Goal: Task Accomplishment & Management: Use online tool/utility

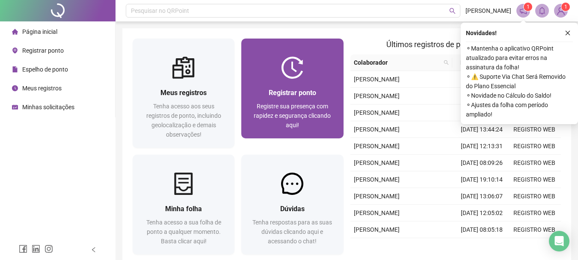
click at [291, 113] on span "Registre sua presença com rapidez e segurança clicando aqui!" at bounding box center [292, 116] width 77 height 26
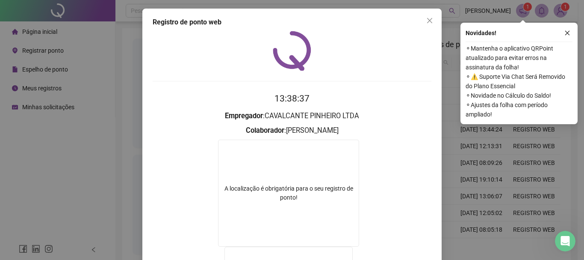
click at [435, 18] on div "Registro de ponto web 13:38:37 Empregador : CAVALCANTE PINHEIRO LTDA Colaborado…" at bounding box center [291, 206] width 299 height 394
click at [426, 33] on div at bounding box center [292, 51] width 279 height 40
click at [428, 28] on div "Registro de ponto web 13:38:37 Empregador : CAVALCANTE PINHEIRO LTDA Colaborado…" at bounding box center [291, 206] width 299 height 394
click at [421, 17] on div "Registro de ponto web 13:38:38 Empregador : CAVALCANTE PINHEIRO LTDA Colaborado…" at bounding box center [291, 206] width 299 height 394
click at [423, 19] on span "Close" at bounding box center [430, 20] width 14 height 7
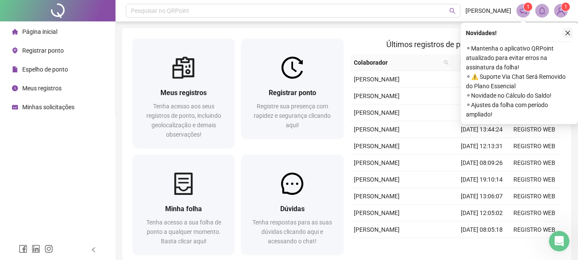
click at [564, 33] on button "button" at bounding box center [568, 33] width 10 height 10
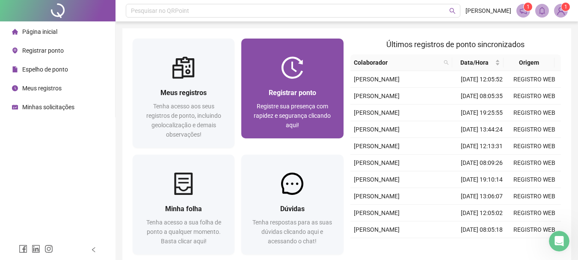
click at [276, 86] on div "Registrar ponto Registre sua presença com rapidez e segurança clicando aqui!" at bounding box center [292, 108] width 102 height 59
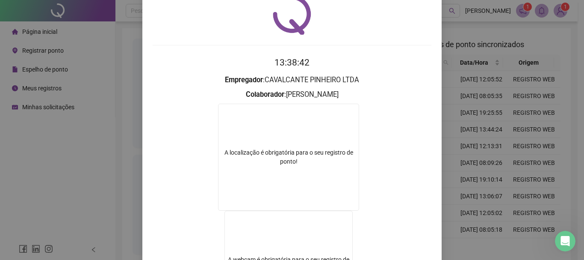
scroll to position [86, 0]
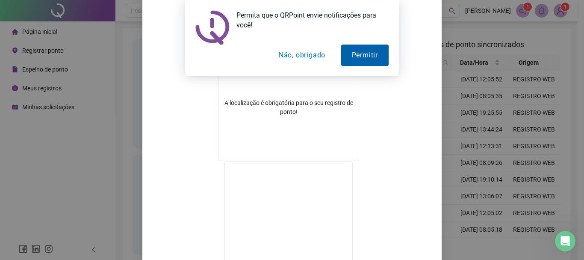
click at [370, 53] on button "Permitir" at bounding box center [364, 54] width 47 height 21
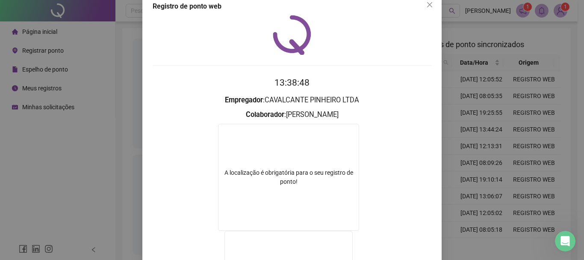
scroll to position [0, 0]
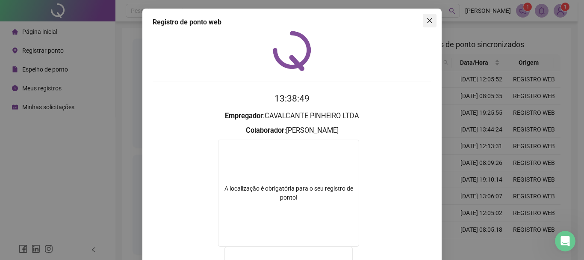
click at [426, 22] on icon "close" at bounding box center [429, 20] width 7 height 7
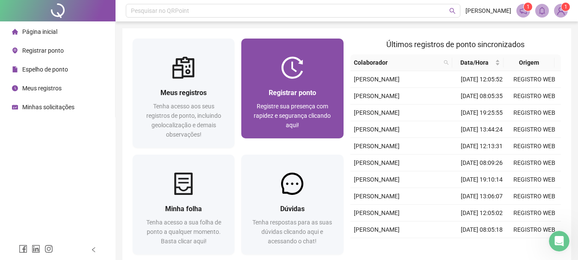
click at [314, 74] on div at bounding box center [292, 67] width 102 height 22
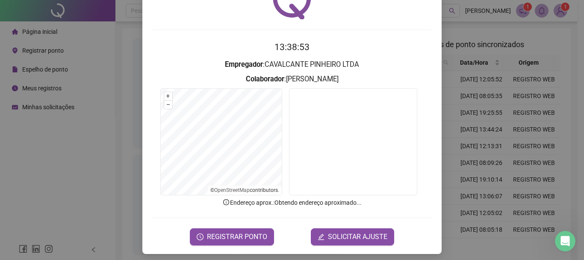
scroll to position [56, 0]
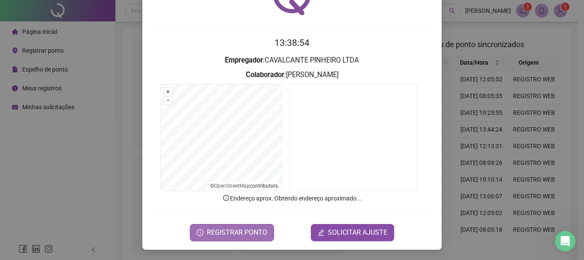
click at [228, 235] on span "REGISTRAR PONTO" at bounding box center [237, 232] width 60 height 10
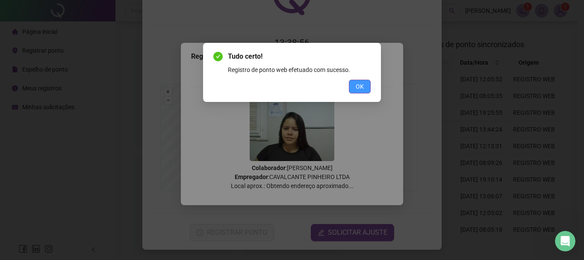
click at [364, 88] on span "OK" at bounding box center [360, 86] width 8 height 9
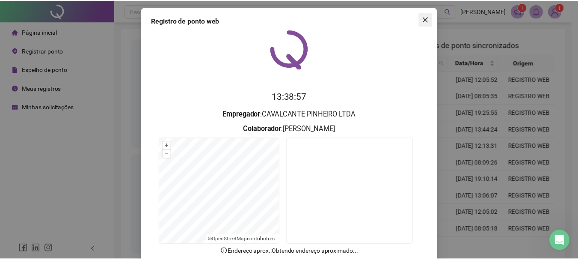
scroll to position [0, 0]
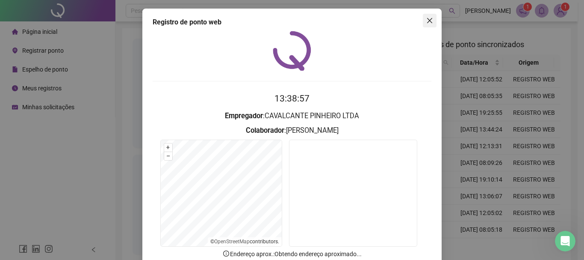
click at [429, 25] on button "Close" at bounding box center [430, 21] width 14 height 14
